Goal: Information Seeking & Learning: Obtain resource

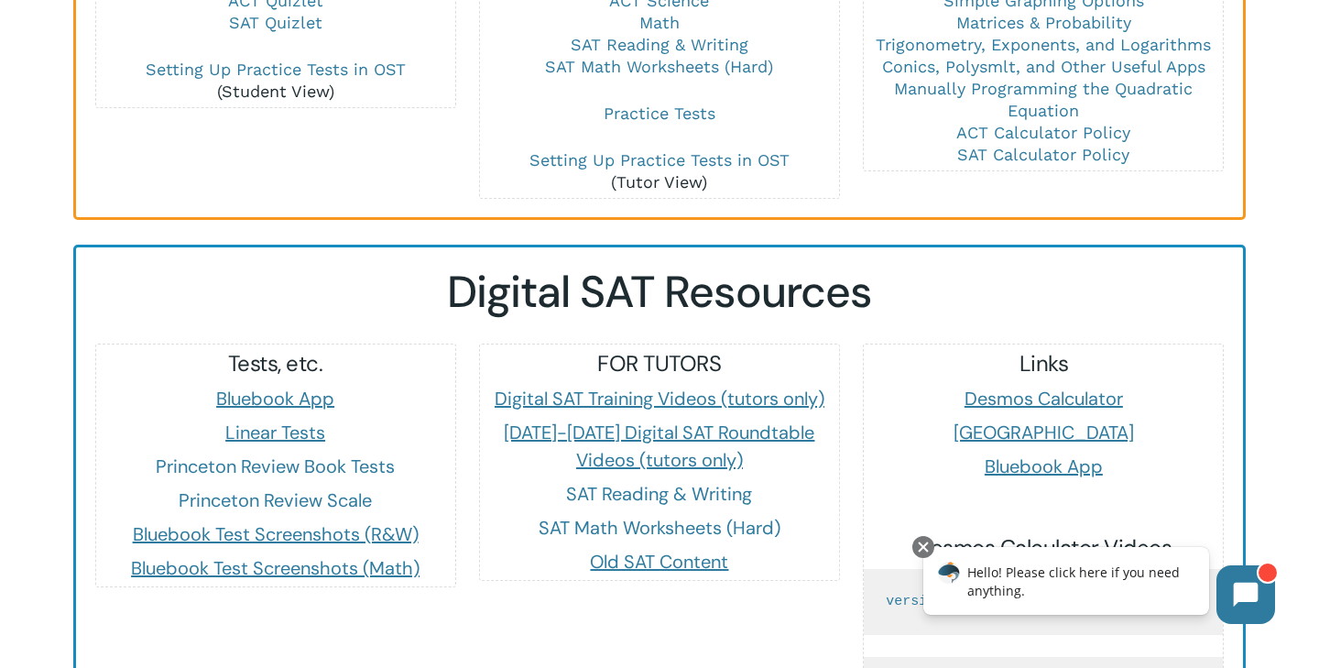
scroll to position [1565, 0]
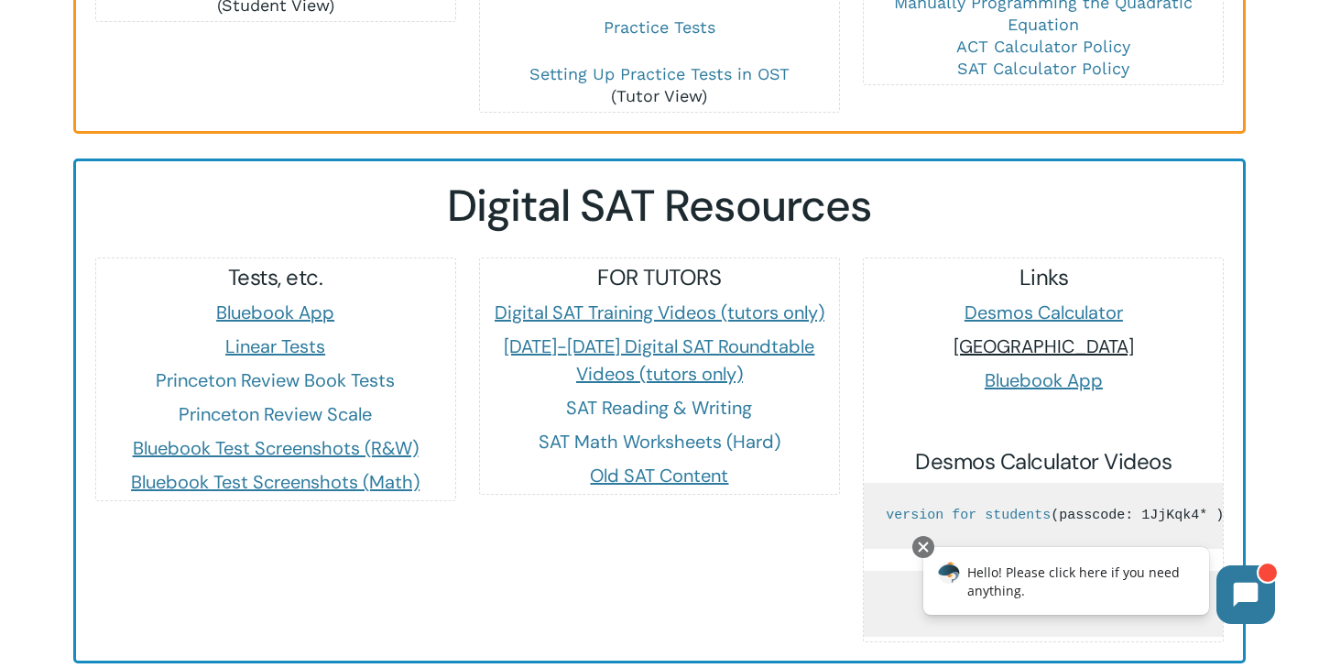
click at [1055, 334] on span "[GEOGRAPHIC_DATA]" at bounding box center [1043, 346] width 180 height 24
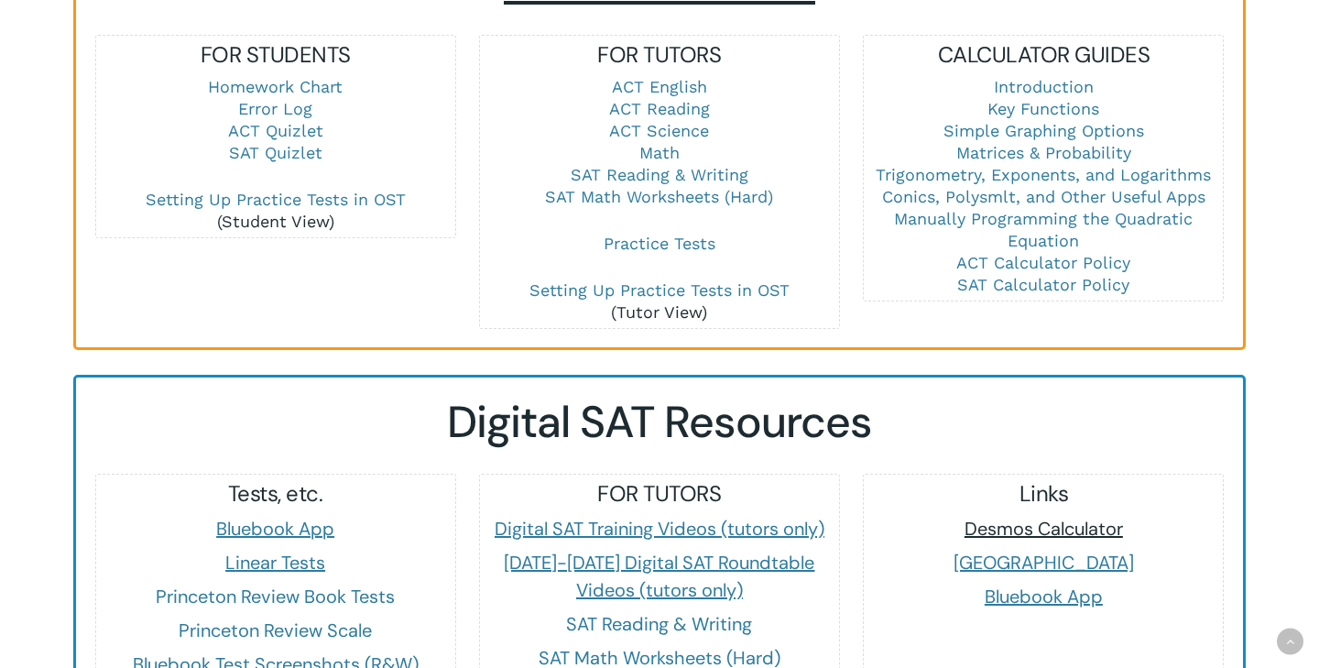
scroll to position [1353, 0]
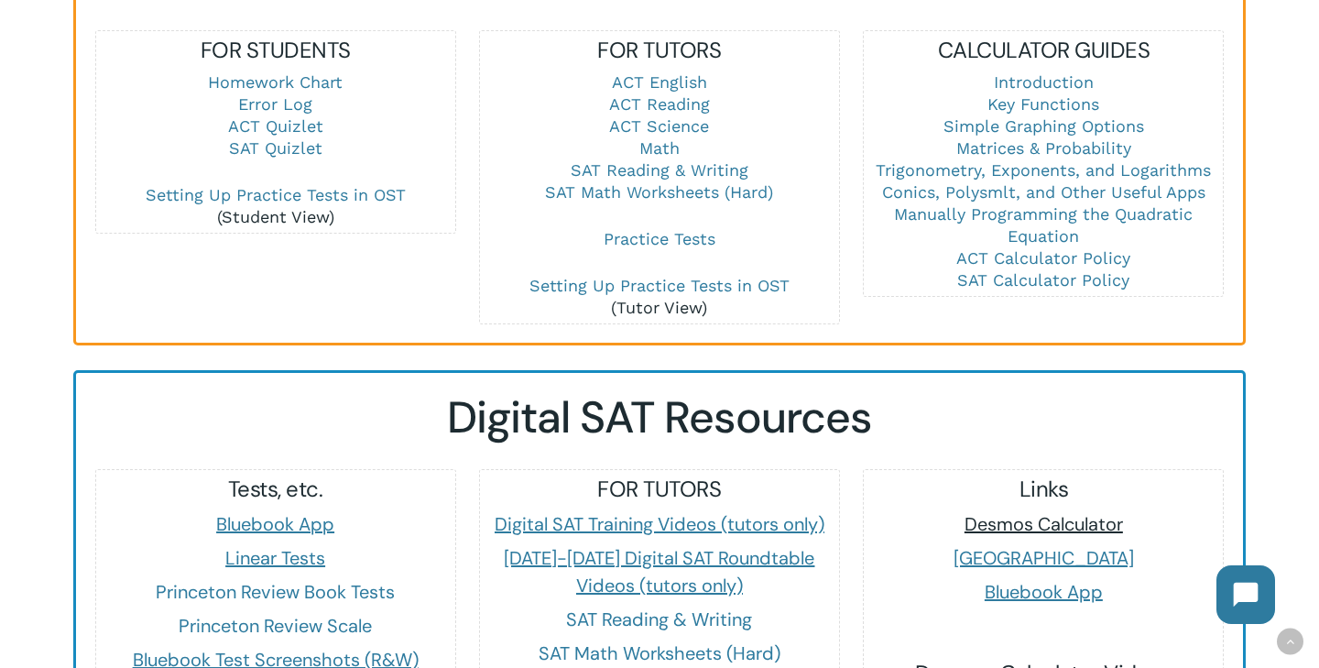
click at [1034, 512] on span "Desmos Calculator" at bounding box center [1043, 524] width 158 height 24
